Goal: Use online tool/utility: Utilize a website feature to perform a specific function

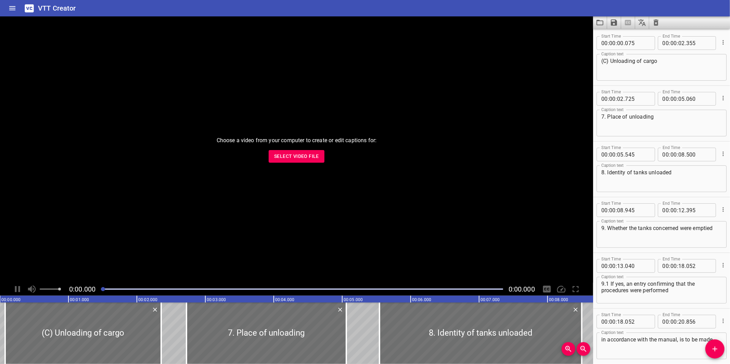
scroll to position [421, 0]
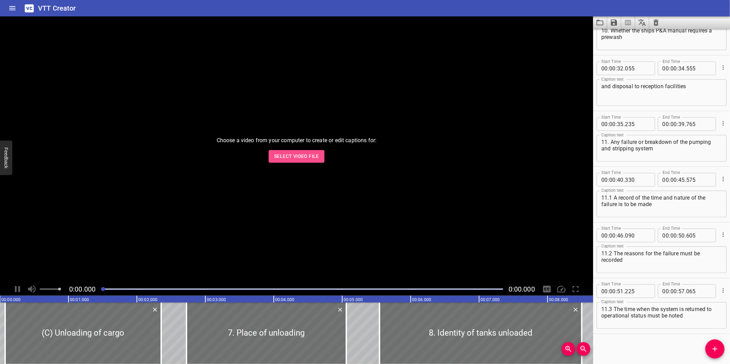
click at [308, 156] on span "Select Video File" at bounding box center [296, 156] width 45 height 9
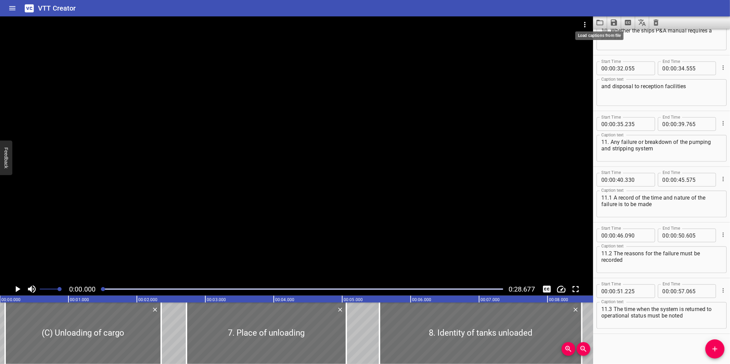
click at [599, 22] on icon "Load captions from file" at bounding box center [600, 22] width 8 height 8
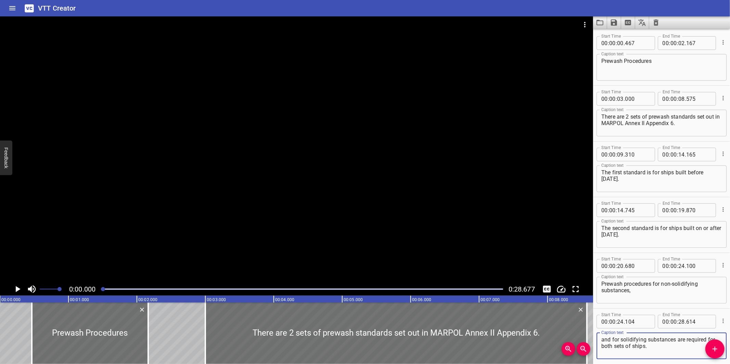
click at [221, 217] on div at bounding box center [296, 149] width 593 height 267
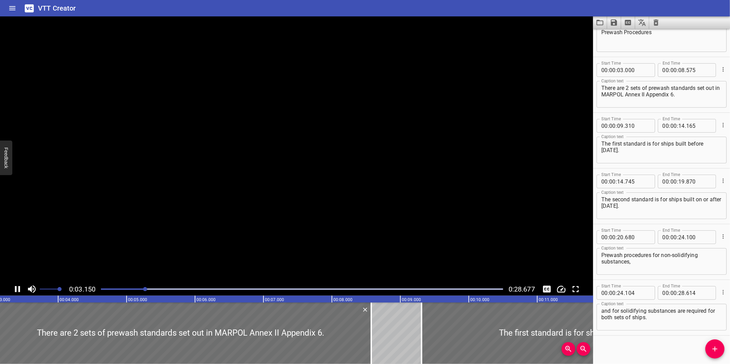
scroll to position [31, 0]
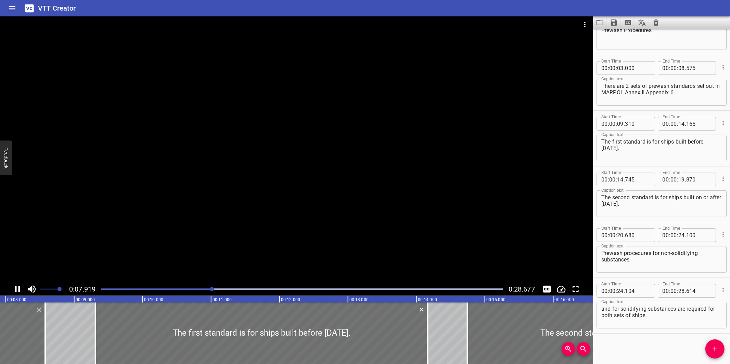
click at [267, 292] on div at bounding box center [302, 290] width 410 height 10
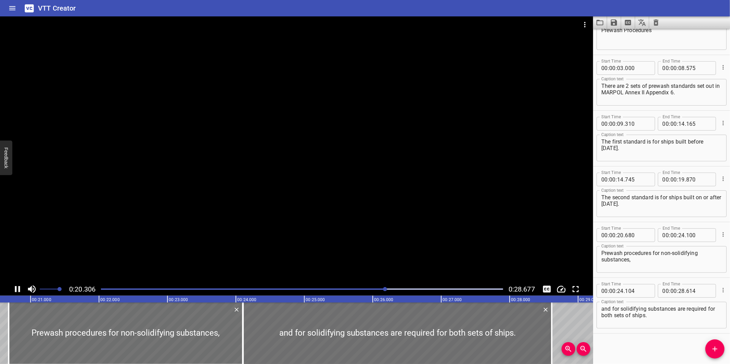
click at [422, 154] on div at bounding box center [296, 149] width 593 height 267
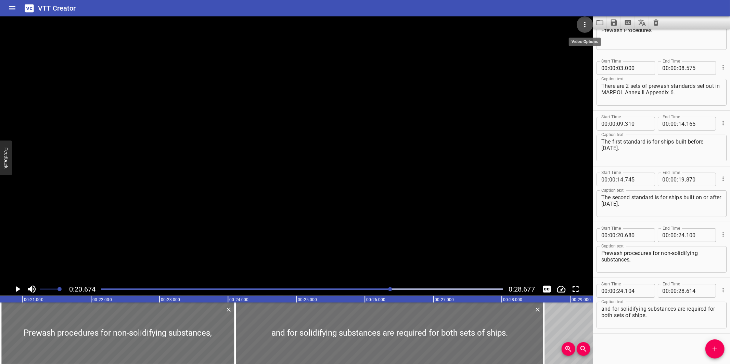
click at [584, 28] on icon "Video Options" at bounding box center [585, 25] width 8 height 8
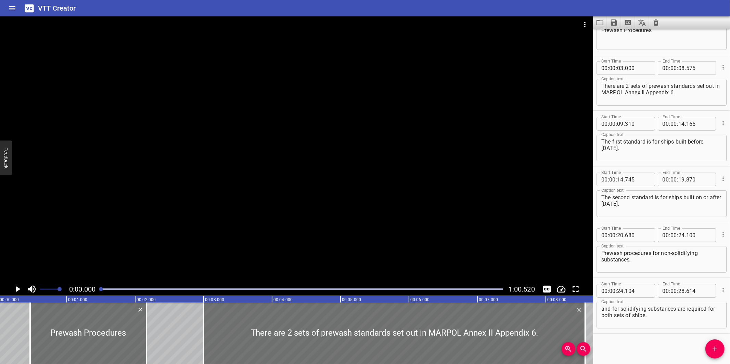
scroll to position [0, 0]
click at [594, 20] on button "Load captions from file" at bounding box center [600, 22] width 14 height 12
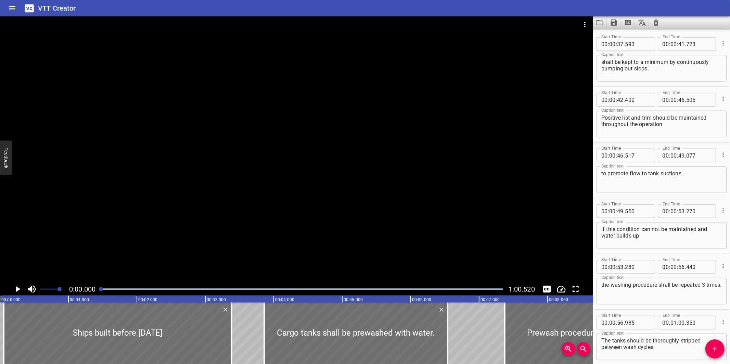
click at [467, 170] on div at bounding box center [296, 149] width 593 height 267
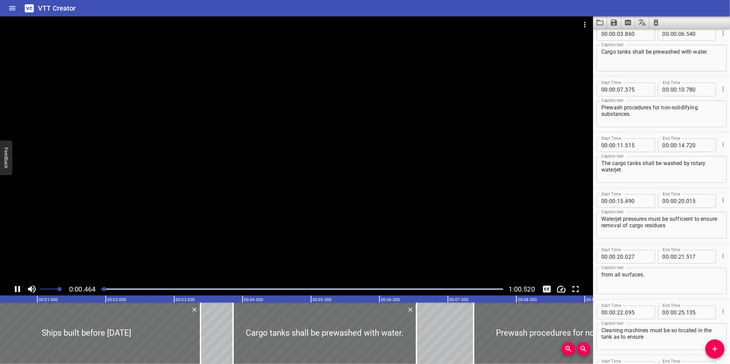
scroll to position [0, 32]
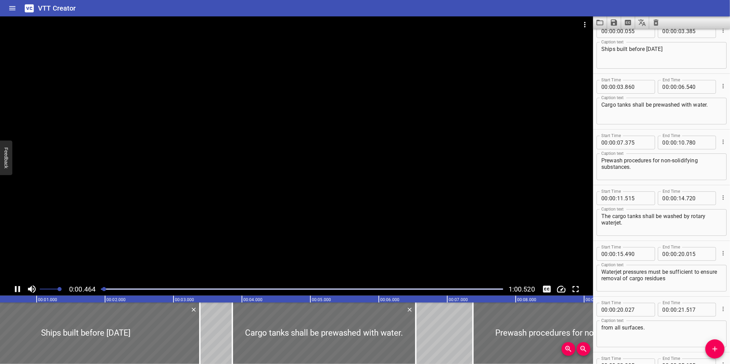
click at [435, 289] on div "Play progress" at bounding box center [302, 289] width 402 height 1
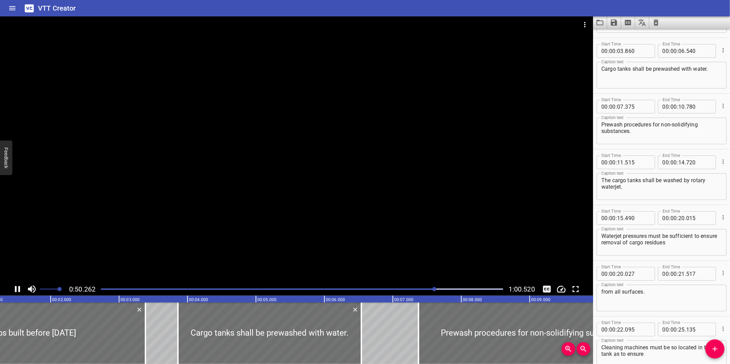
scroll to position [0, 0]
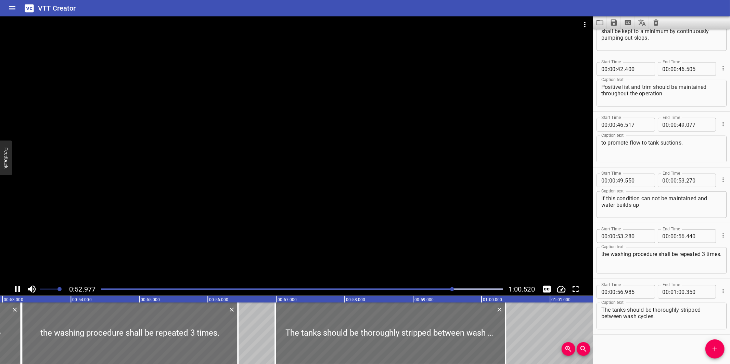
click at [144, 290] on div "Play progress" at bounding box center [252, 289] width 402 height 1
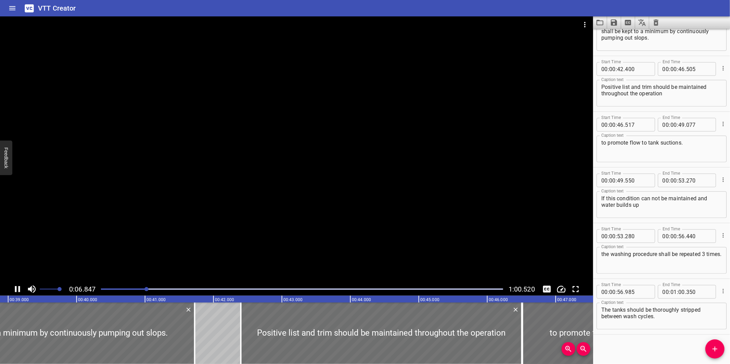
click at [177, 287] on div at bounding box center [302, 290] width 410 height 10
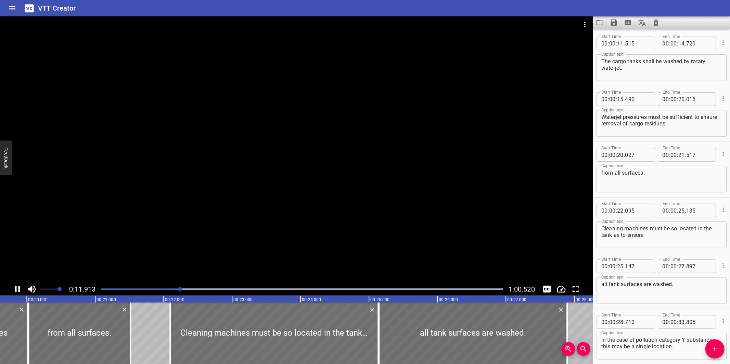
click at [226, 289] on div "Play progress" at bounding box center [302, 289] width 402 height 1
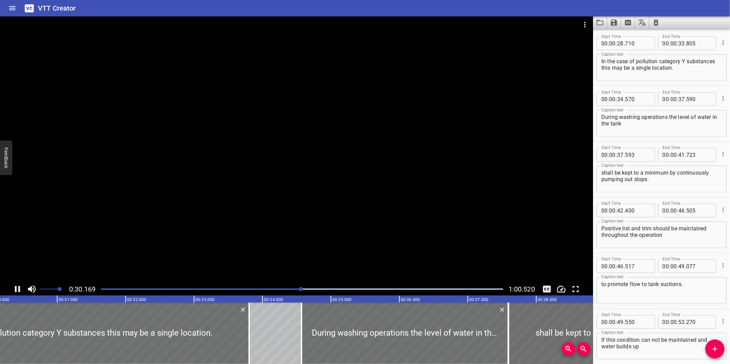
click at [296, 207] on div at bounding box center [296, 149] width 593 height 267
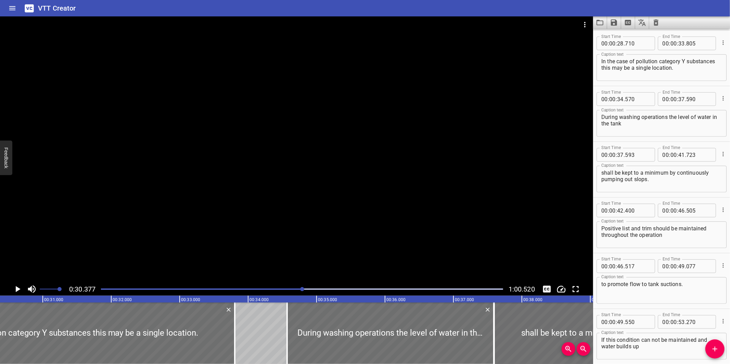
click at [280, 207] on div at bounding box center [296, 149] width 593 height 267
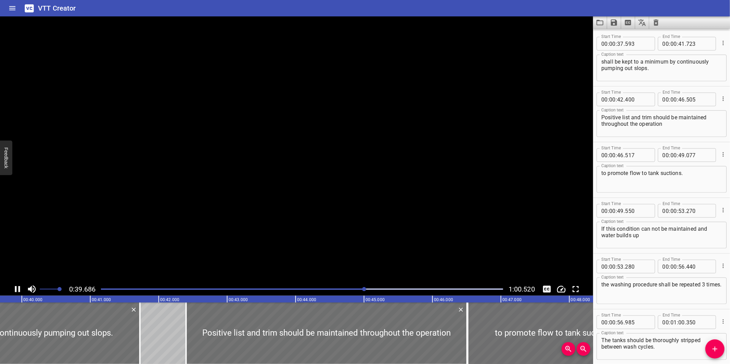
click at [316, 232] on video at bounding box center [296, 149] width 593 height 267
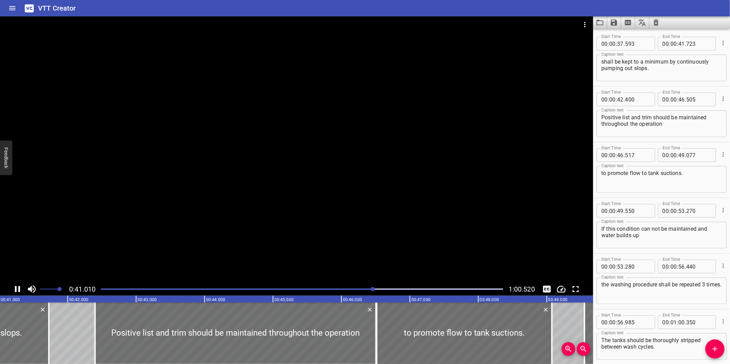
drag, startPoint x: 270, startPoint y: 149, endPoint x: 277, endPoint y: 143, distance: 9.2
click at [272, 151] on div at bounding box center [296, 149] width 593 height 267
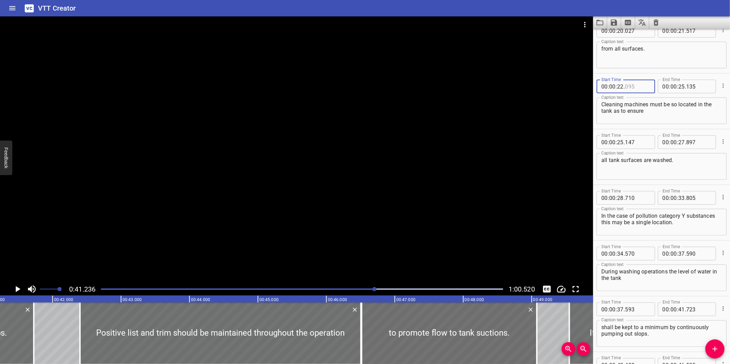
click at [638, 87] on input "number" at bounding box center [637, 87] width 25 height 14
type input "095"
click at [179, 292] on div at bounding box center [302, 290] width 410 height 10
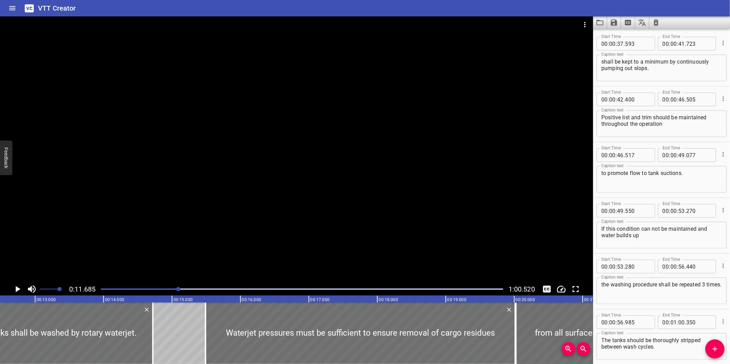
click at [211, 295] on div "0:11.685 1:00.520" at bounding box center [296, 289] width 593 height 13
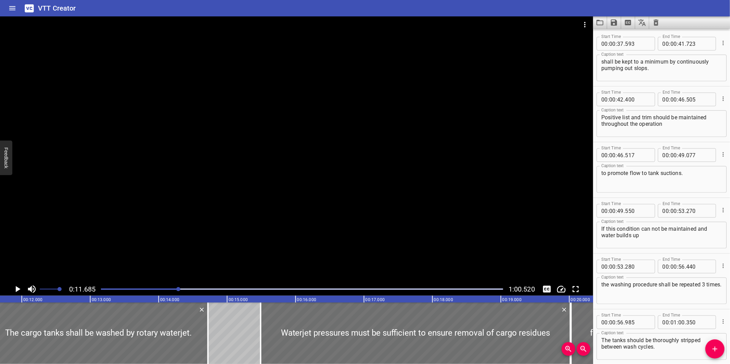
click at [220, 288] on div at bounding box center [302, 290] width 410 height 10
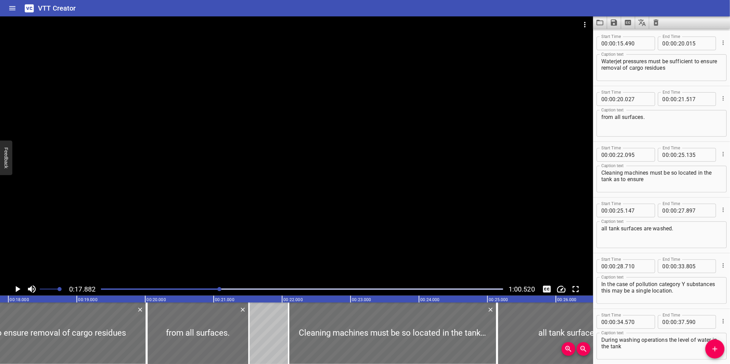
click at [287, 248] on div at bounding box center [296, 149] width 593 height 267
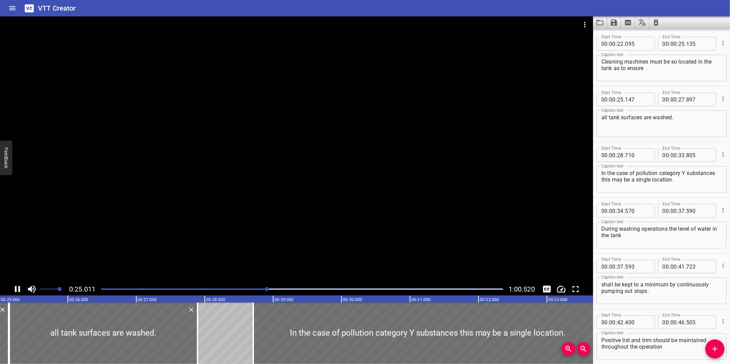
click at [274, 246] on div at bounding box center [296, 149] width 593 height 267
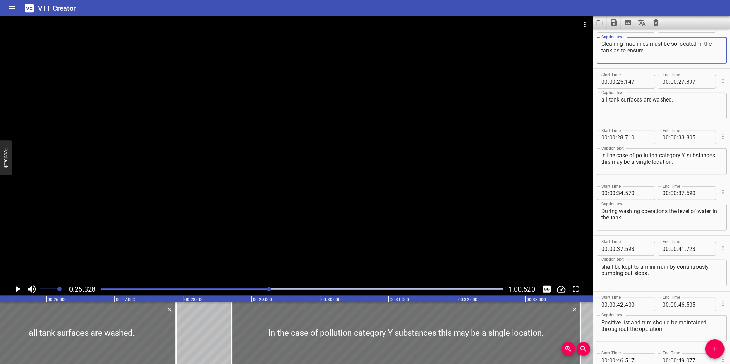
drag, startPoint x: 614, startPoint y: 52, endPoint x: 646, endPoint y: 55, distance: 32.0
click at [646, 55] on textarea "Cleaning machines must be so located in the tank as to ensure" at bounding box center [661, 51] width 120 height 20
type textarea "Cleaning machines must be so located in the tank"
click at [600, 100] on div "all tank surfaces are washed. Caption text" at bounding box center [661, 106] width 130 height 27
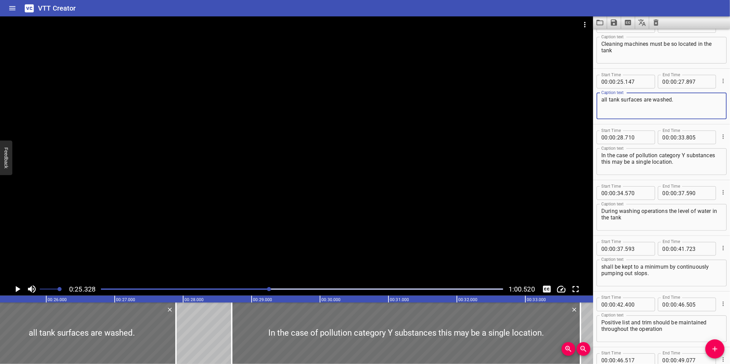
paste textarea "as to ensure"
type textarea "as to ensure all tank surfaces are washed."
click at [236, 293] on div at bounding box center [302, 290] width 410 height 10
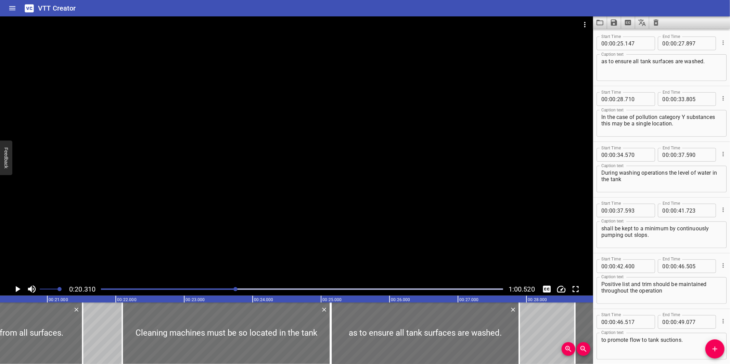
click at [295, 230] on div at bounding box center [296, 149] width 593 height 267
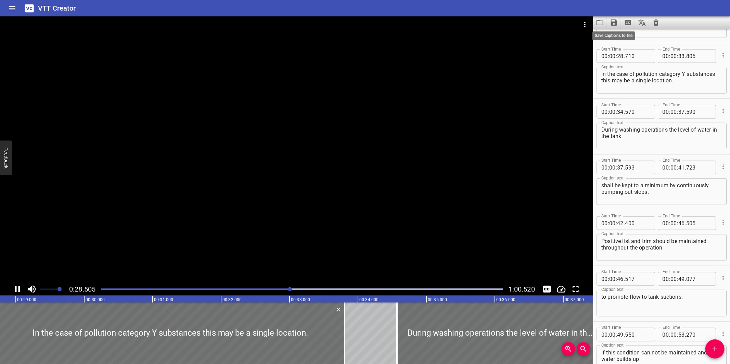
click at [614, 24] on icon "Save captions to file" at bounding box center [614, 22] width 8 height 8
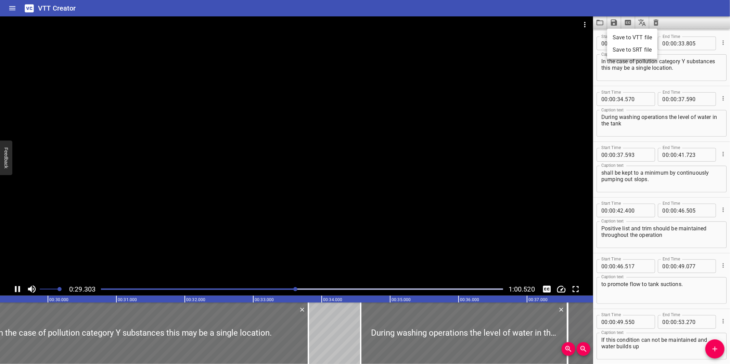
click at [631, 36] on li "Save to VTT file" at bounding box center [632, 37] width 50 height 12
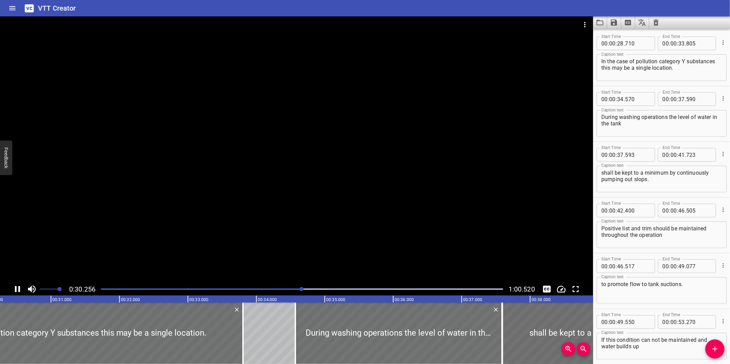
drag, startPoint x: 293, startPoint y: 114, endPoint x: 335, endPoint y: 103, distance: 43.6
click at [292, 114] on div at bounding box center [296, 149] width 593 height 267
